Goal: Obtain resource: Download file/media

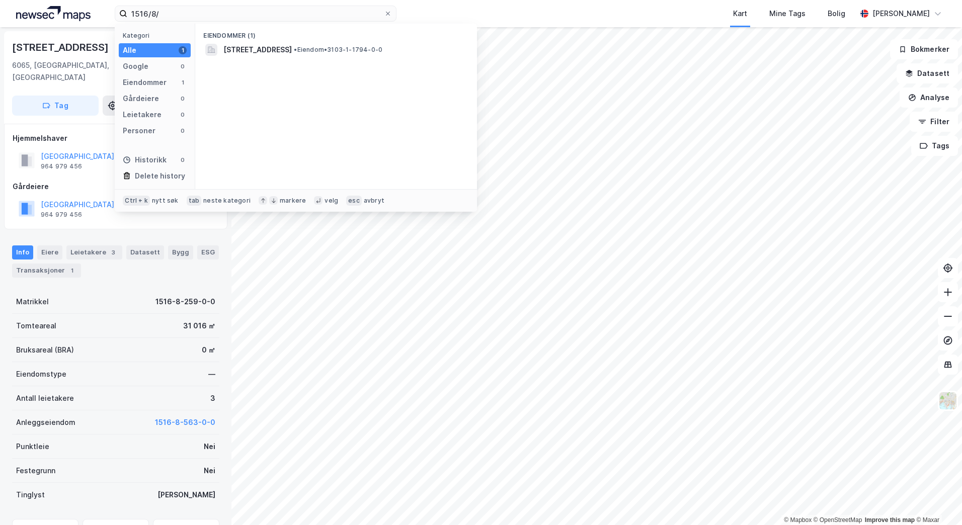
click at [109, 314] on div "Tomteareal 31 016 ㎡" at bounding box center [115, 326] width 207 height 24
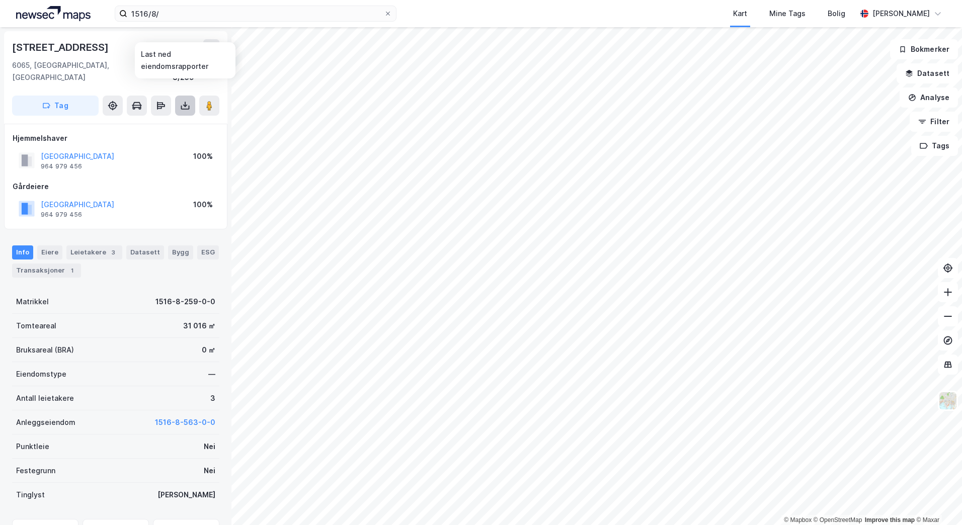
click at [184, 106] on icon at bounding box center [185, 108] width 9 height 4
